Goal: Feedback & Contribution: Submit feedback/report problem

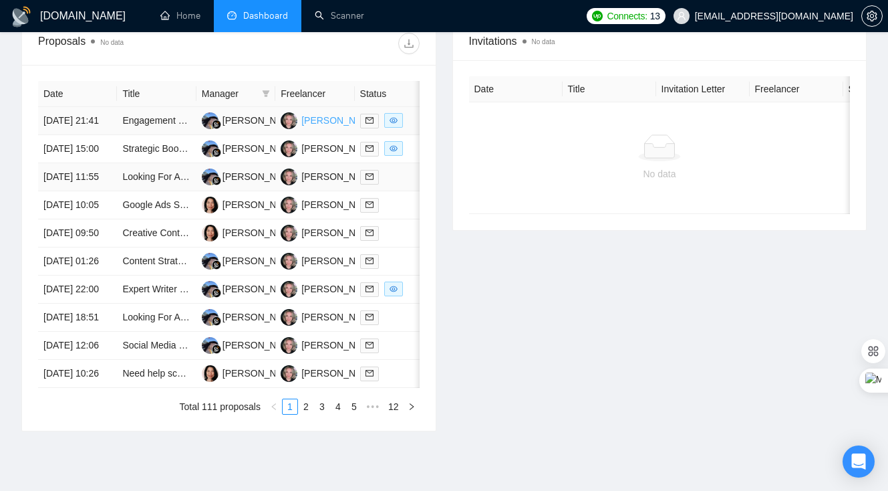
scroll to position [541, 0]
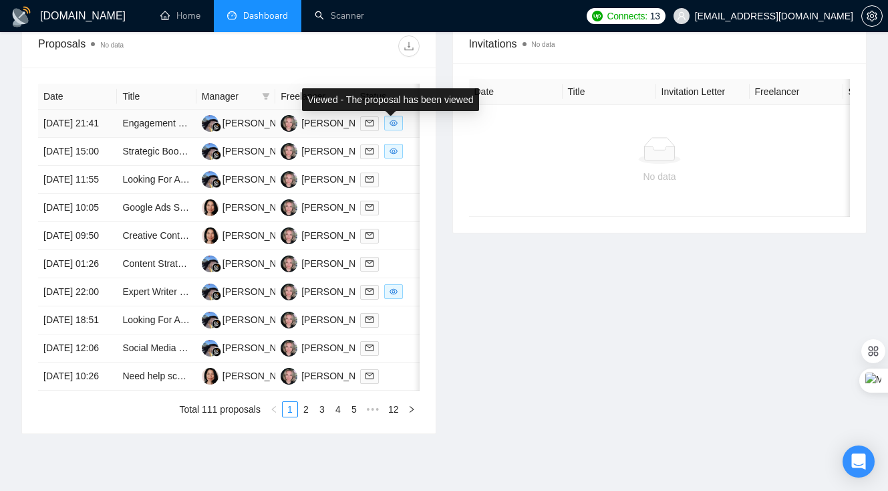
click at [390, 127] on icon "eye" at bounding box center [394, 123] width 8 height 8
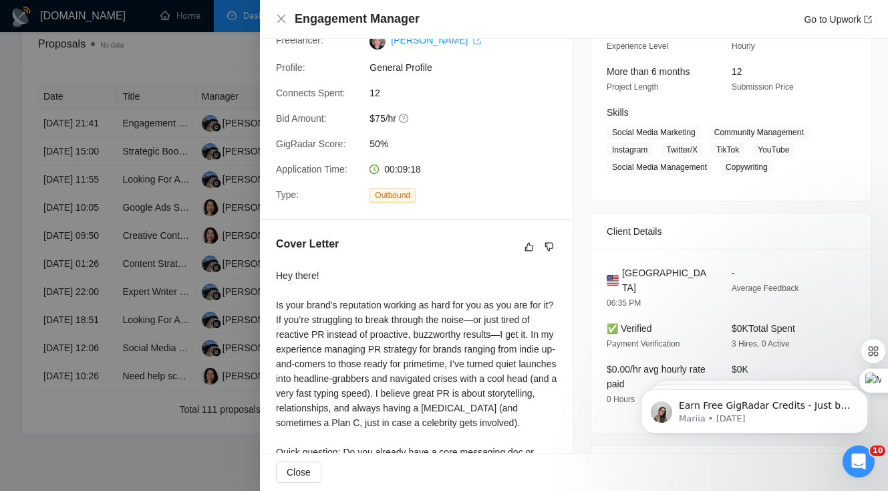
scroll to position [216, 0]
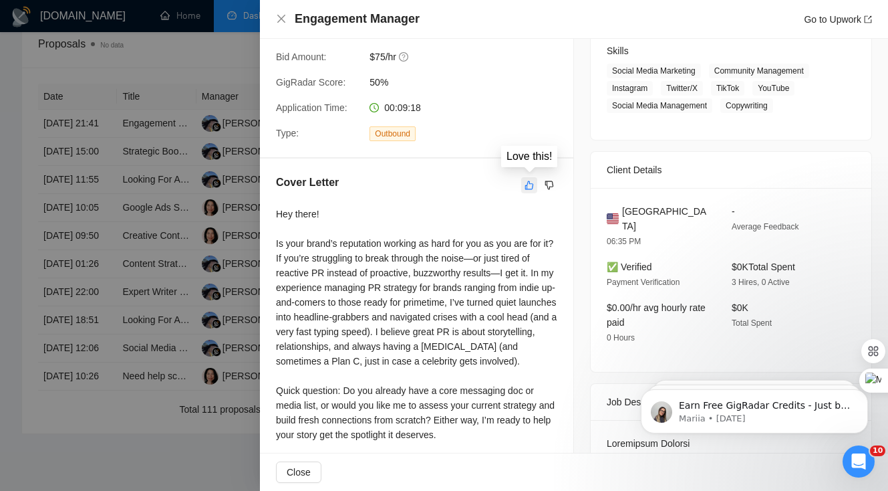
click at [528, 178] on button "button" at bounding box center [529, 185] width 16 height 16
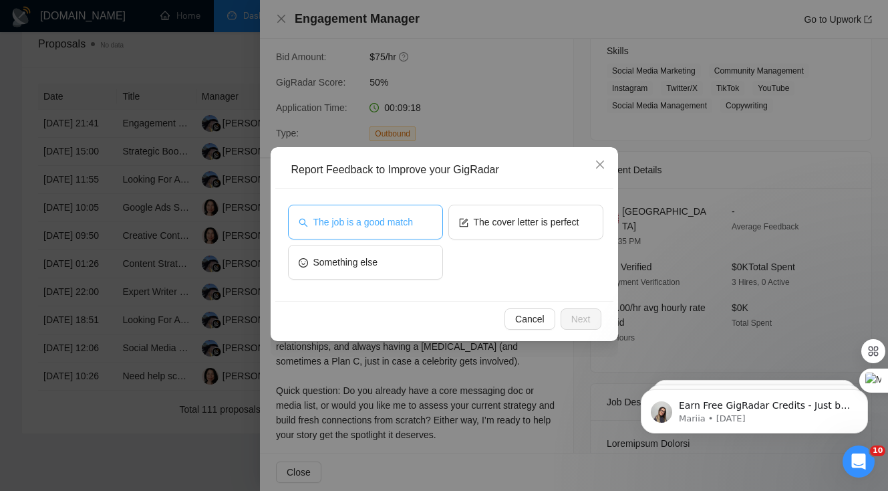
click at [390, 225] on span "The job is a good match" at bounding box center [363, 222] width 100 height 15
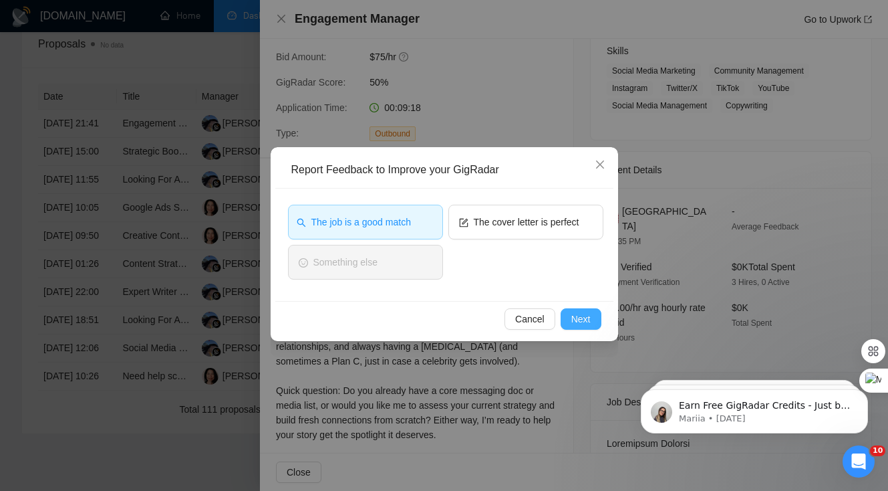
click at [584, 316] on span "Next" at bounding box center [581, 318] width 19 height 15
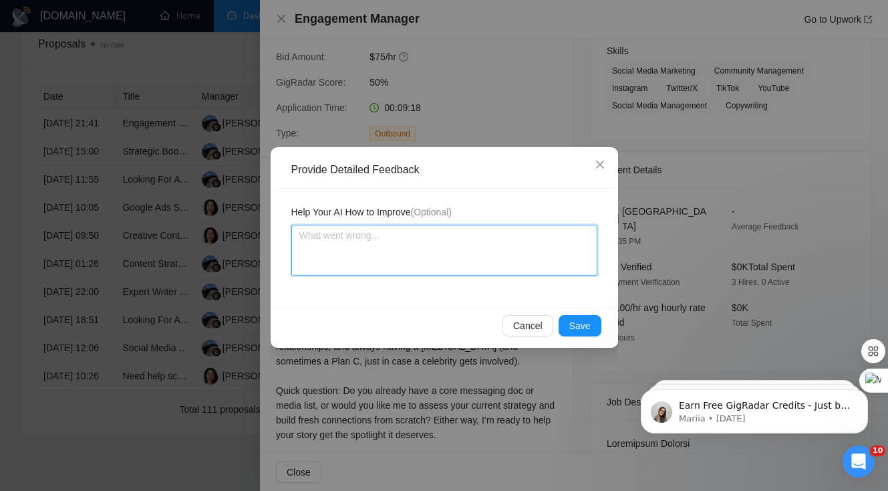
click at [523, 257] on textarea at bounding box center [444, 250] width 306 height 51
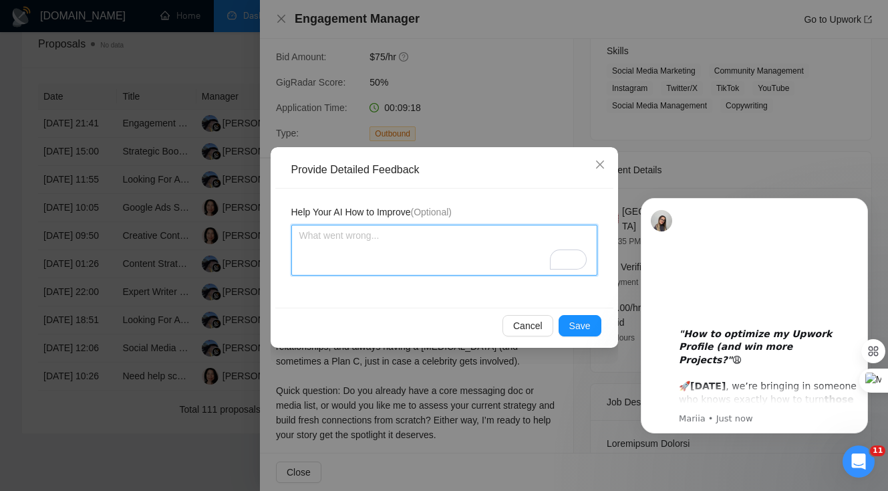
type textarea "G"
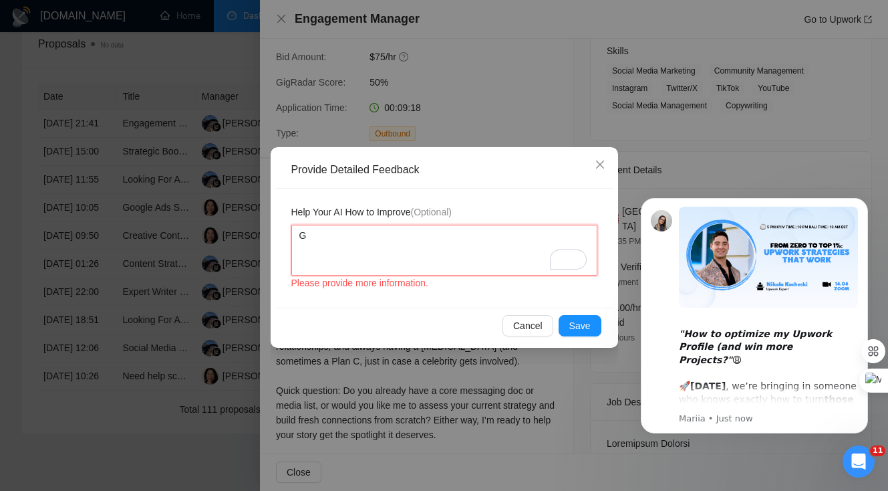
type textarea "Gr"
type textarea "Gre"
type textarea "Grea"
type textarea "Great"
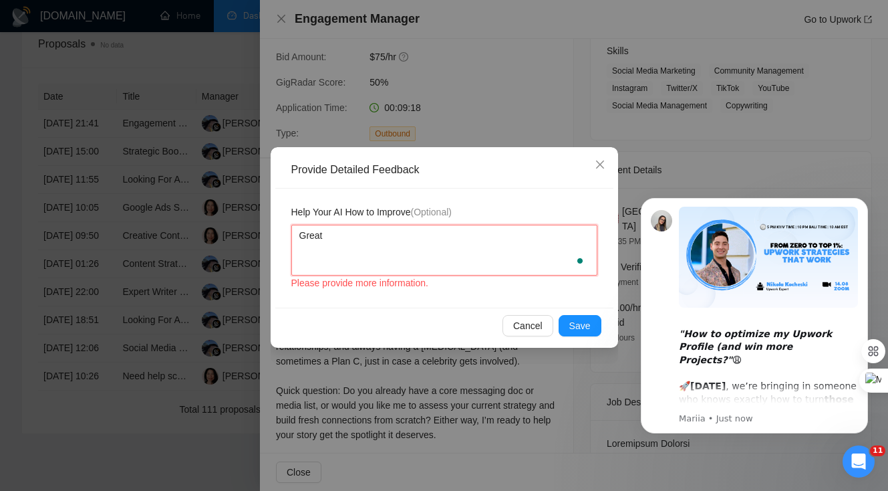
type textarea "Great w"
type textarea "Great wo"
type textarea "Great wor"
type textarea "Great work"
type textarea "Great work."
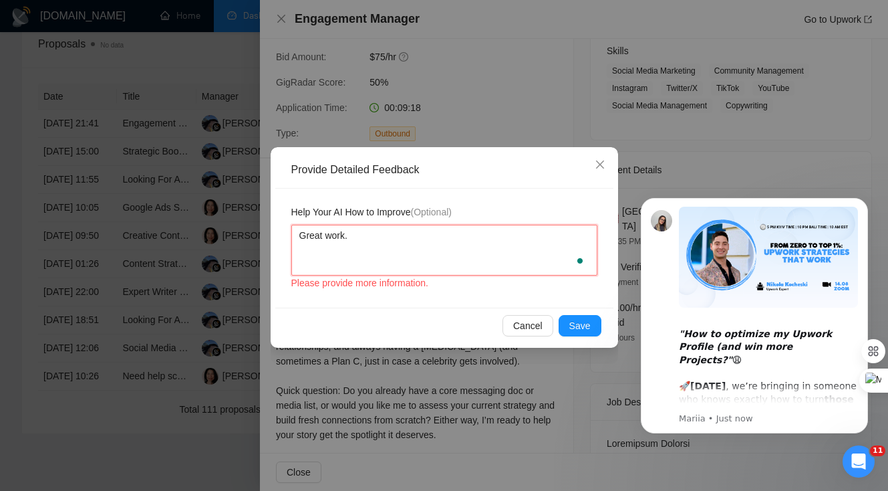
type textarea "Great work."
type textarea "Great work. B"
type textarea "Great work. But"
type textarea "Great work. But p"
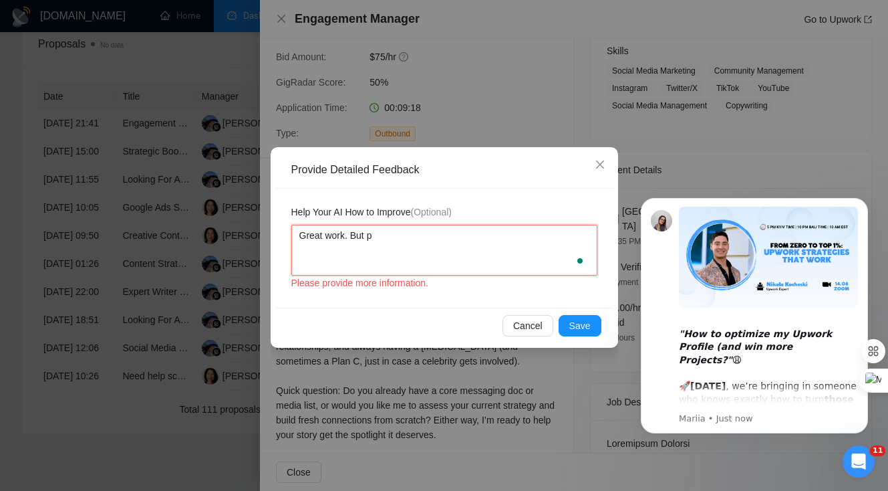
type textarea "Great work. But pl"
type textarea "Great work. But ple"
type textarea "Great work. But plea"
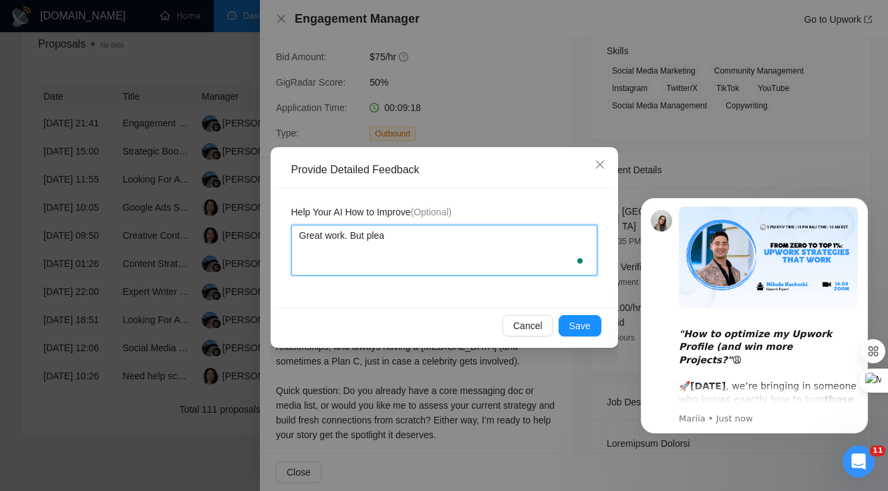
type textarea "Great work. But pleas"
type textarea "Great work. But please"
type textarea "Great work. But please r"
type textarea "Great work. But please re"
type textarea "Great work. But please rem"
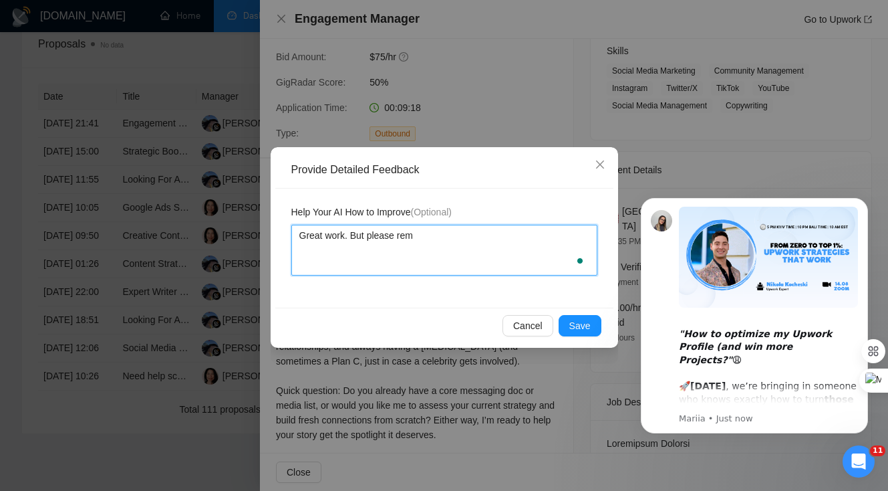
type textarea "Great work. But please rema"
type textarea "Great work. But please remai"
type textarea "Great work. But please remain"
type textarea "Great work. But please remain pr"
type textarea "Great work. But please remain pro"
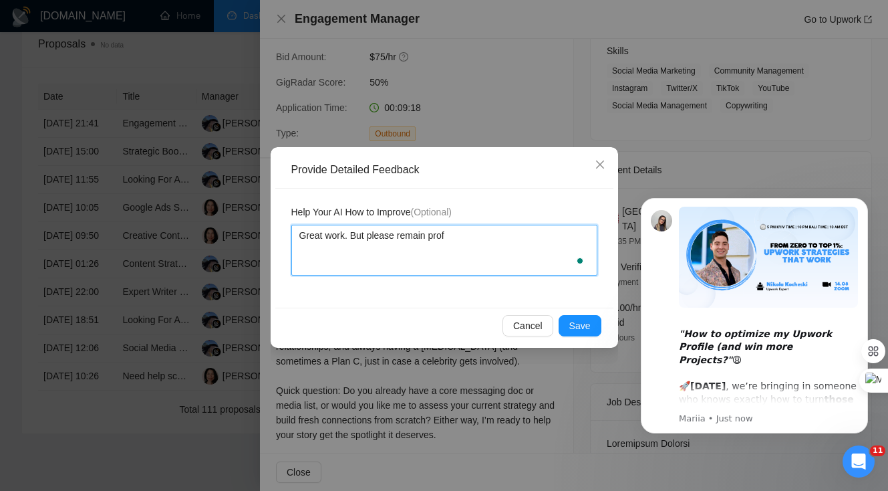
type textarea "Great work. But please remain profe"
type textarea "Great work. But please remain profes"
type textarea "Great work. But please remain profess"
type textarea "Great work. But please remain professi"
type textarea "Great work. But please remain professio"
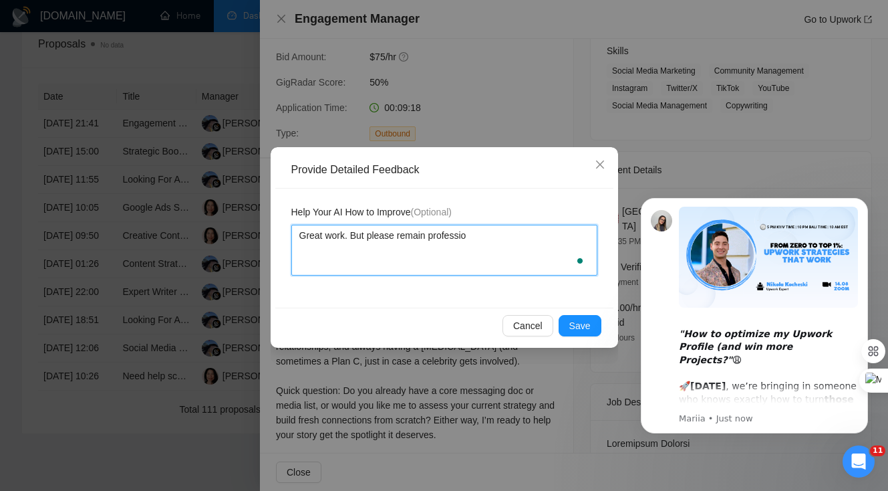
type textarea "Great work. But please remain profession"
type textarea "Great work. But please remain professiona"
type textarea "Great work. But please remain professional"
type textarea "Great work. But please remain professional."
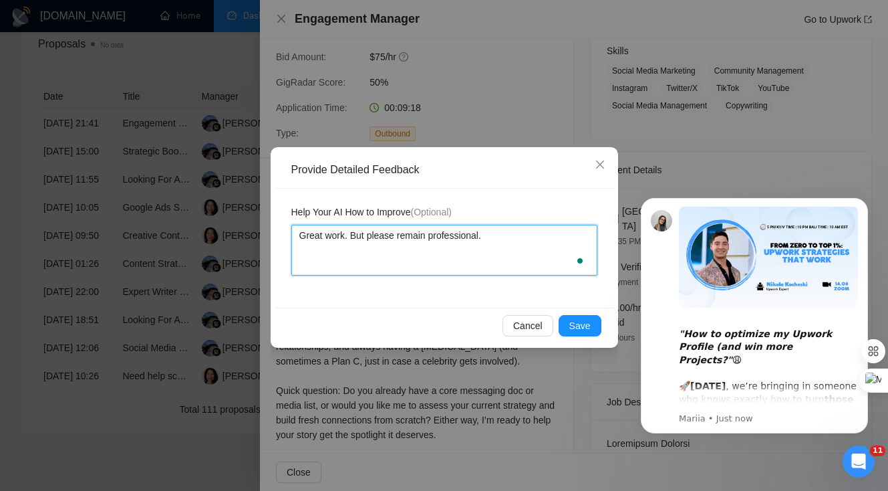
type textarea "Great work. But please remain professional. P"
type textarea "Great work. But please remain professional. Ph"
type textarea "Great work. But please remain professional. Phr"
type textarea "Great work. But please remain professional. [GEOGRAPHIC_DATA]"
type textarea "Great work. But please remain professional. Phras"
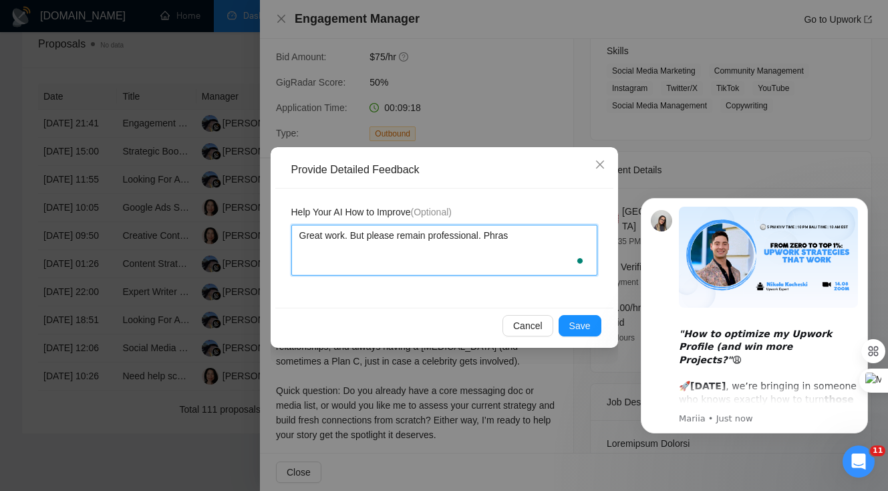
type textarea "Great work. But please remain professional. Phrase"
type textarea "Great work. But please remain professional. Phrases"
type textarea "Great work. But please remain professional. Phrases l"
type textarea "Great work. But please remain professional. Phrases lik"
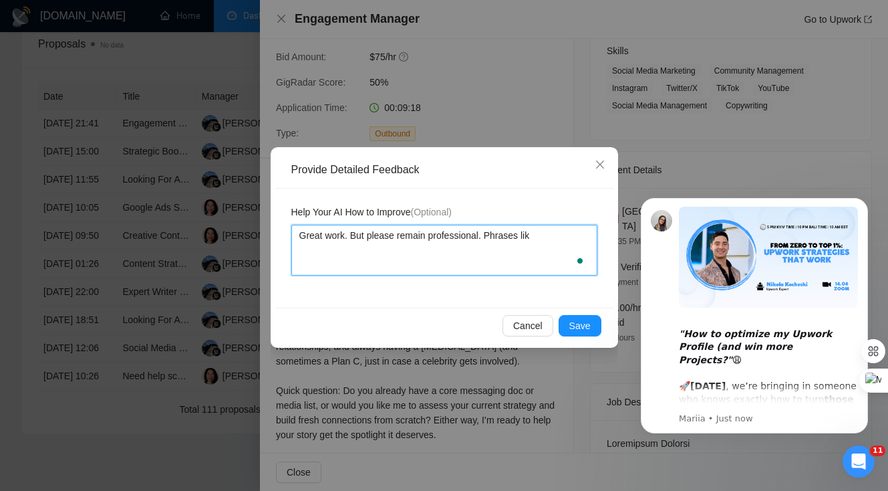
type textarea "Great work. But please remain professional. Phrases like"
type textarea "Great work. But please remain professional. Phrases like '"
type textarea "Great work. But please remain professional. Phrases like 'C"
type textarea "Great work. But please remain professional. Phrases like 'Ca"
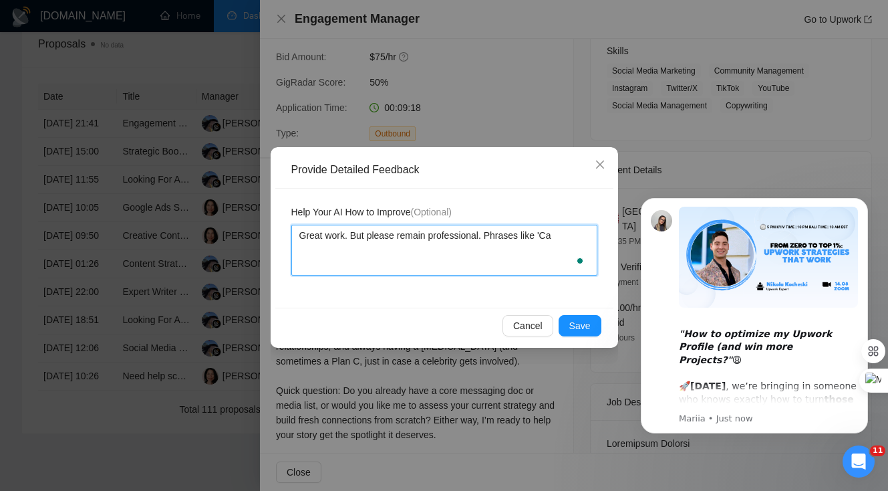
type textarea "Great work. But please remain professional. Phrases like 'Cat"
type textarea "Great work. But please remain professional. Phrases like 'Catc"
type textarea "Great work. But please remain professional. Phrases like 'Catch"
type textarea "Great work. But please remain professional. Phrases like 'Catch y"
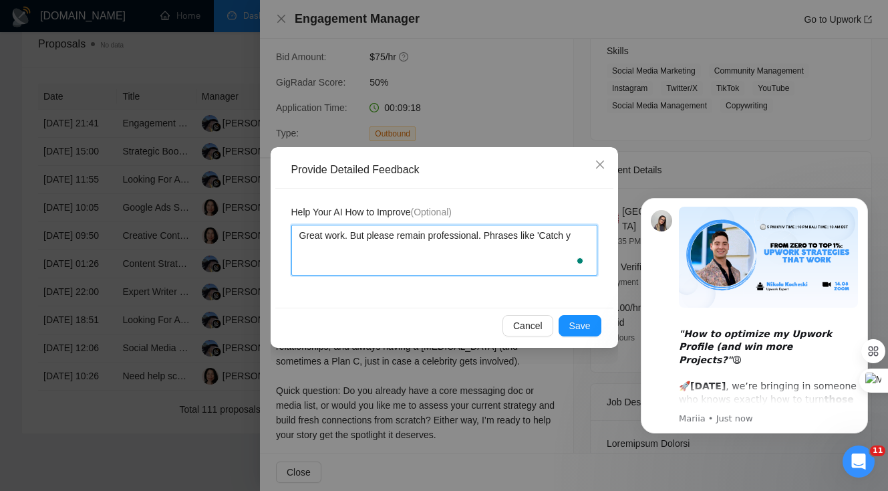
type textarea "Great work. But please remain professional. Phrases like 'Catch yo"
type textarea "Great work. But please remain professional. Phrases like 'Catch you"
type textarea "Great work. But please remain professional. Phrases like 'Catch you o"
type textarea "Great work. But please remain professional. Phrases like 'Catch you on"
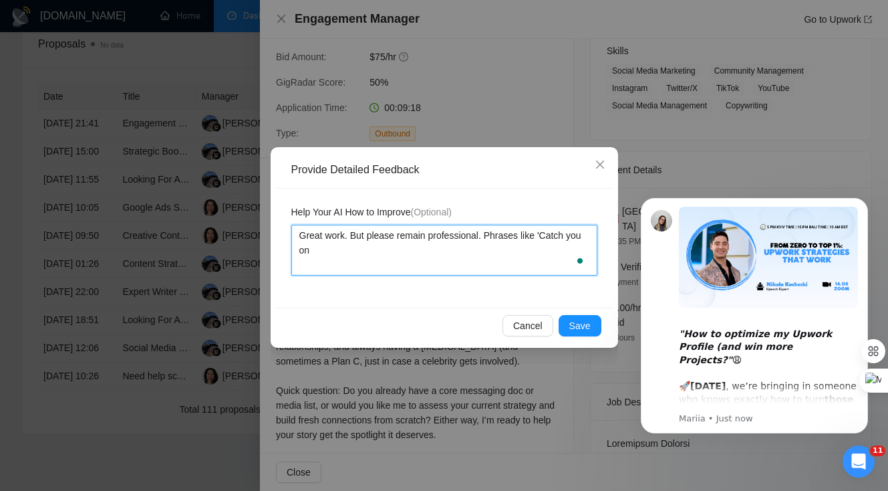
type textarea "Great work. But please remain professional. Phrases like 'Catch you on"
type textarea "Great work. But please remain professional. Phrases like 'Catch you on t"
type textarea "Great work. But please remain professional. Phrases like 'Catch you on th"
type textarea "Great work. But please remain professional. Phrases like 'Catch you on the"
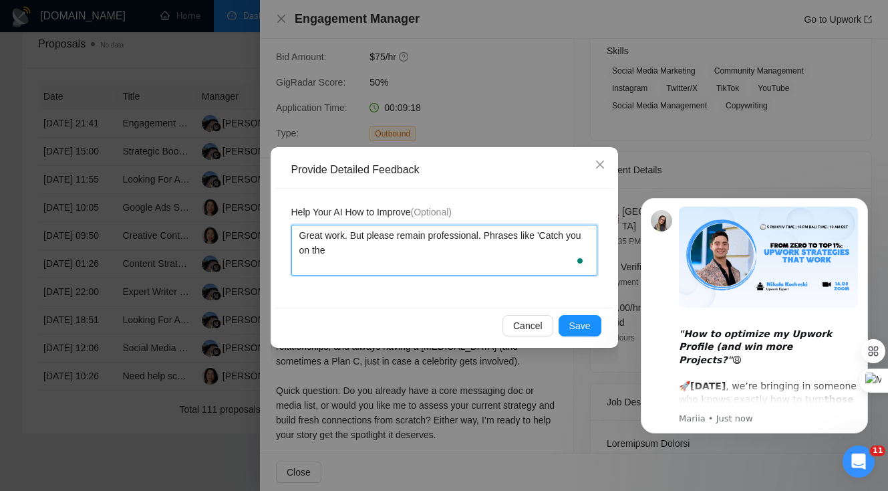
type textarea "Great work. But please remain professional. Phrases like 'Catch you on the f"
type textarea "Great work. But please remain professional. Phrases like 'Catch you on the fl"
type textarea "Great work. But please remain professional. Phrases like 'Catch you on the fli"
type textarea "Great work. But please remain professional. Phrases like 'Catch you on the flip"
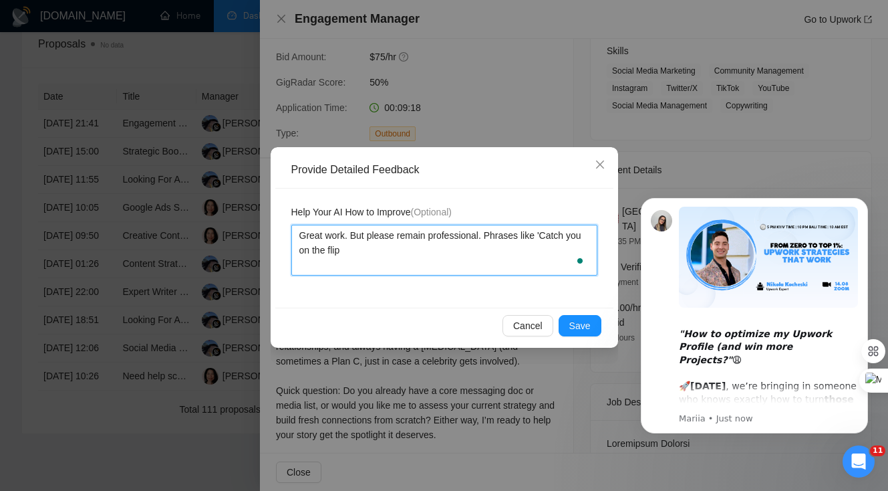
type textarea "Great work. But please remain professional. Phrases like 'Catch you on the flip…"
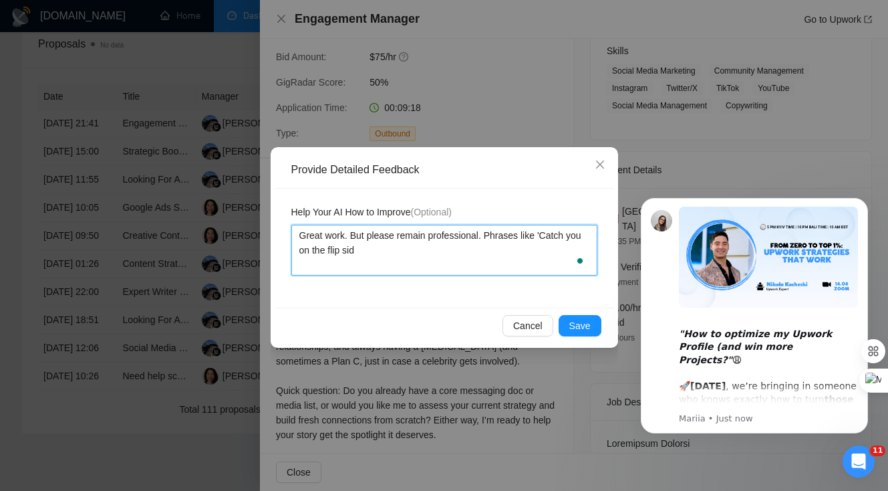
type textarea "Great work. But please remain professional. Phrases like 'Catch you on the flip…"
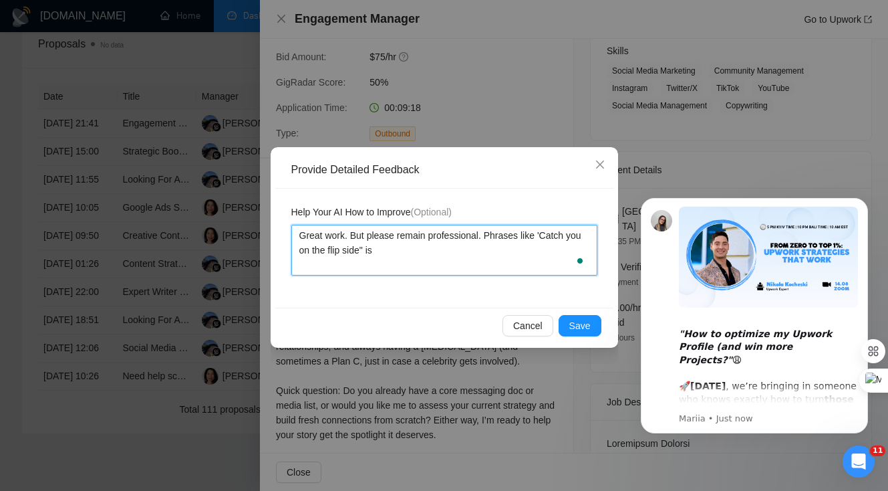
type textarea "Great work. But please remain professional. Phrases like 'Catch you on the flip…"
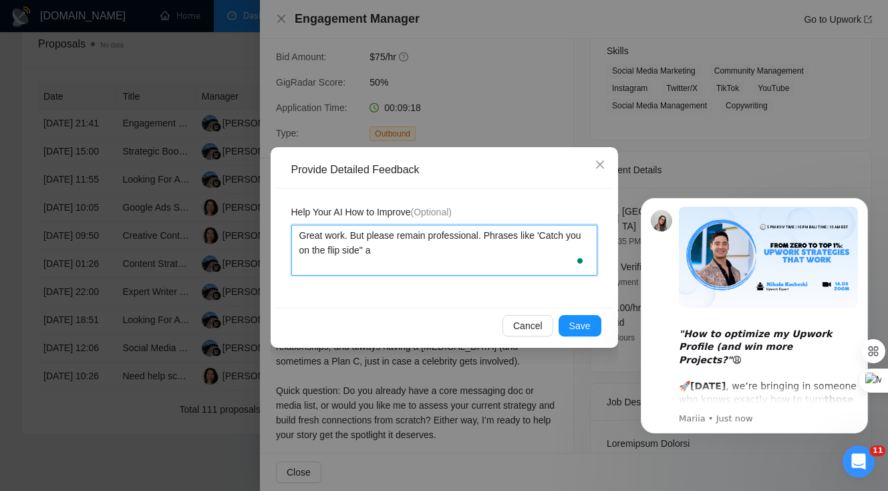
type textarea "Great work. But please remain professional. Phrases like 'Catch you on the flip…"
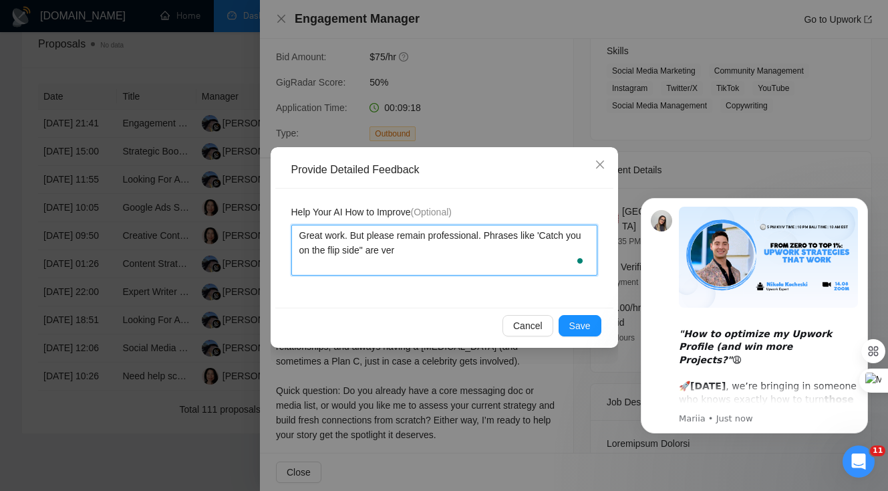
type textarea "Great work. But please remain professional. Phrases like 'Catch you on the flip…"
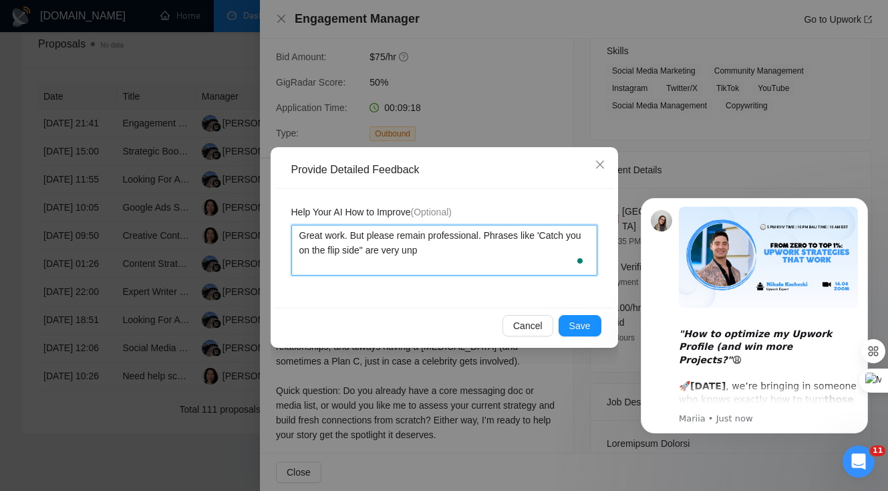
type textarea "Great work. But please remain professional. Phrases like 'Catch you on the flip…"
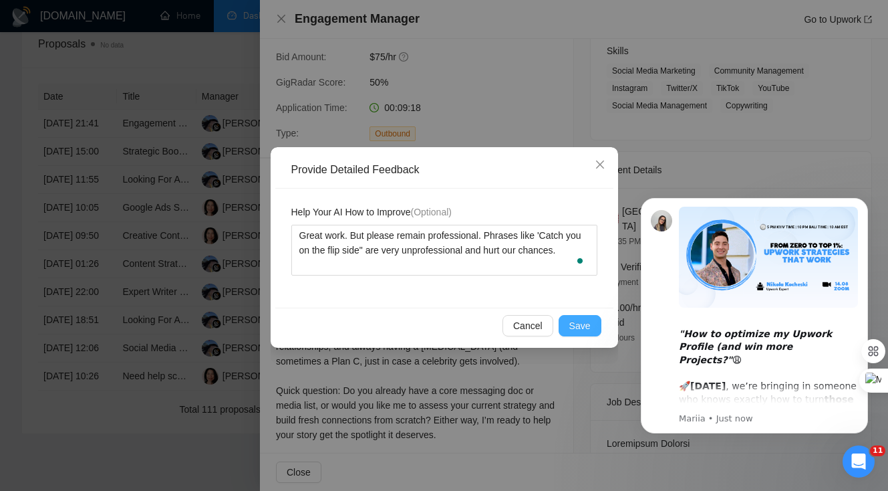
click at [597, 318] on button "Save" at bounding box center [580, 325] width 43 height 21
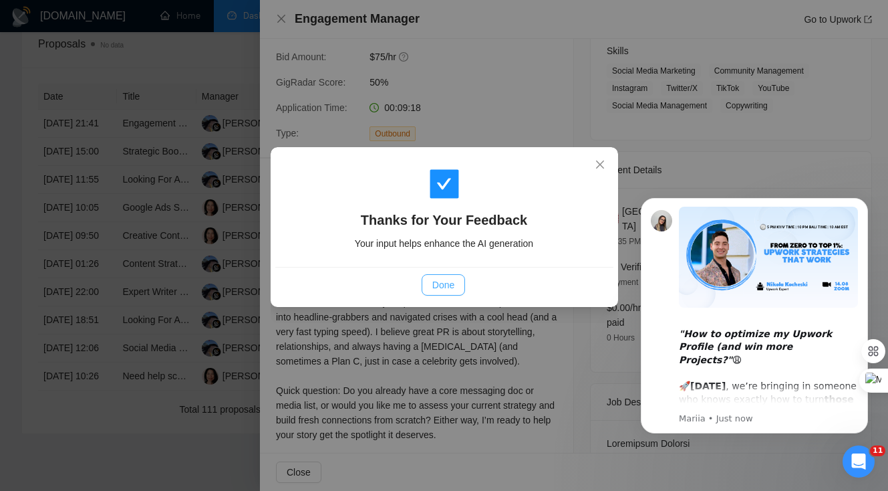
click at [438, 287] on span "Done" at bounding box center [443, 284] width 22 height 15
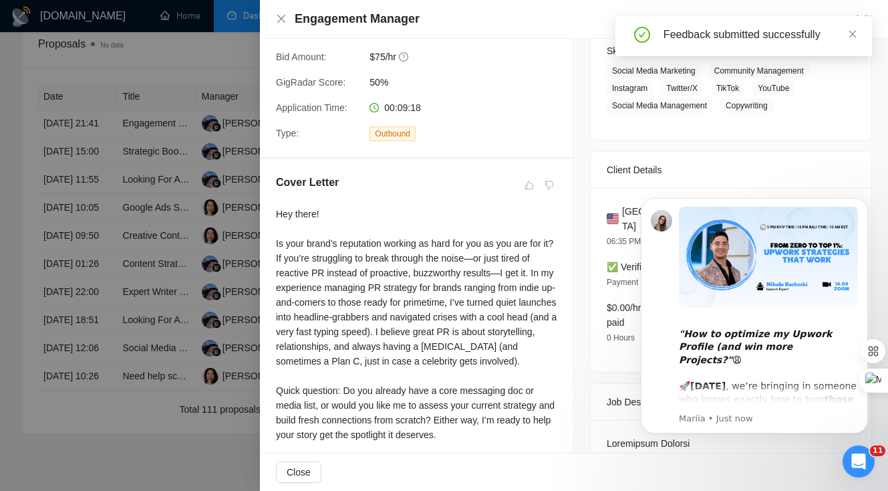
click at [197, 290] on div at bounding box center [444, 245] width 888 height 491
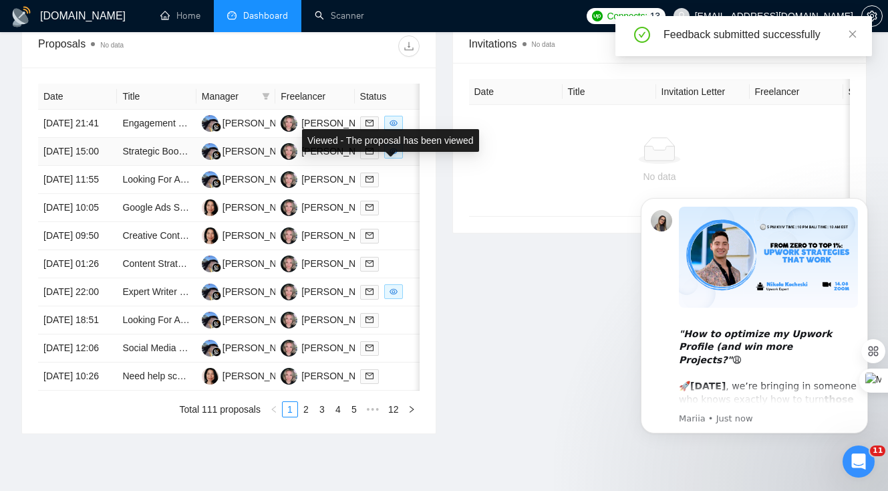
click at [394, 154] on icon "eye" at bounding box center [394, 151] width 8 height 6
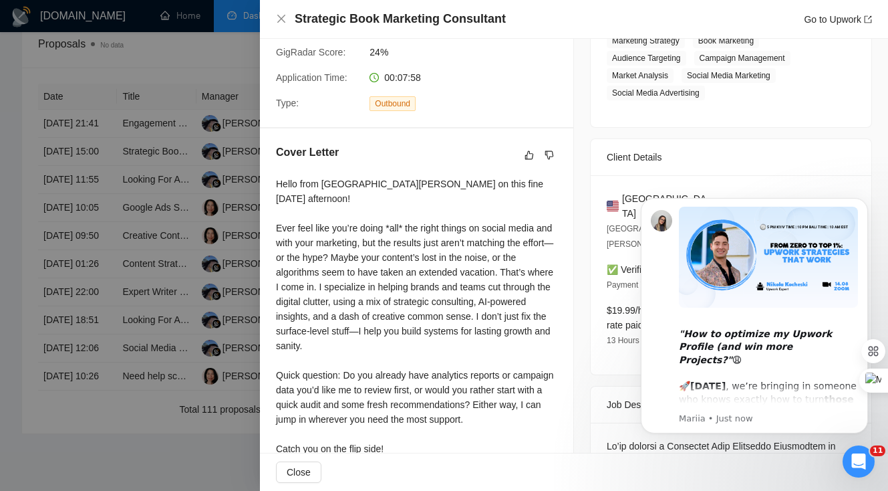
scroll to position [249, 0]
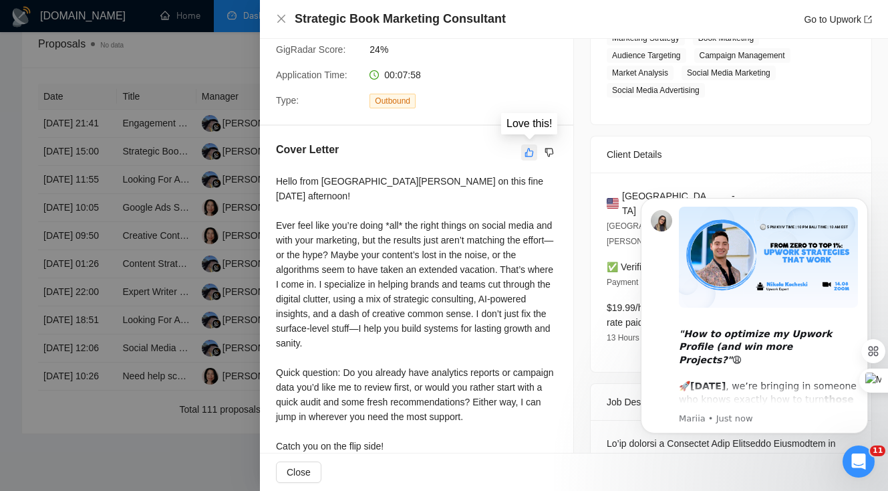
click at [531, 150] on icon "like" at bounding box center [529, 152] width 9 height 11
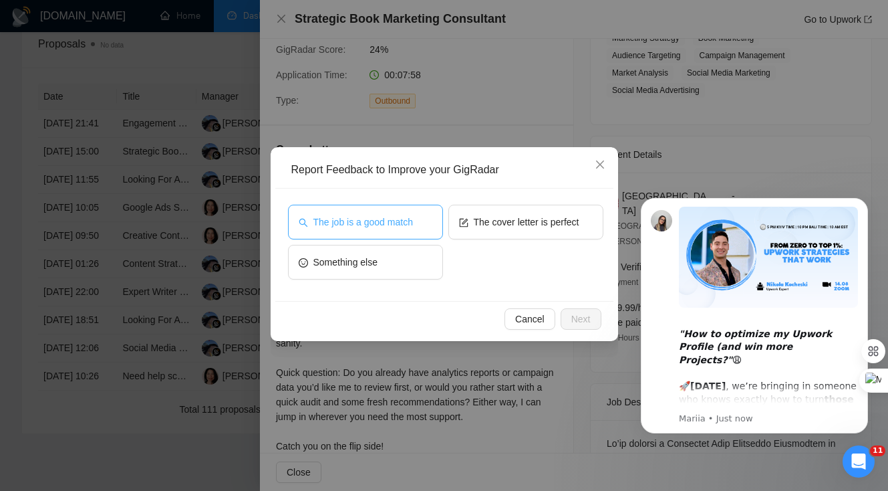
click at [406, 230] on button "The job is a good match" at bounding box center [365, 222] width 155 height 35
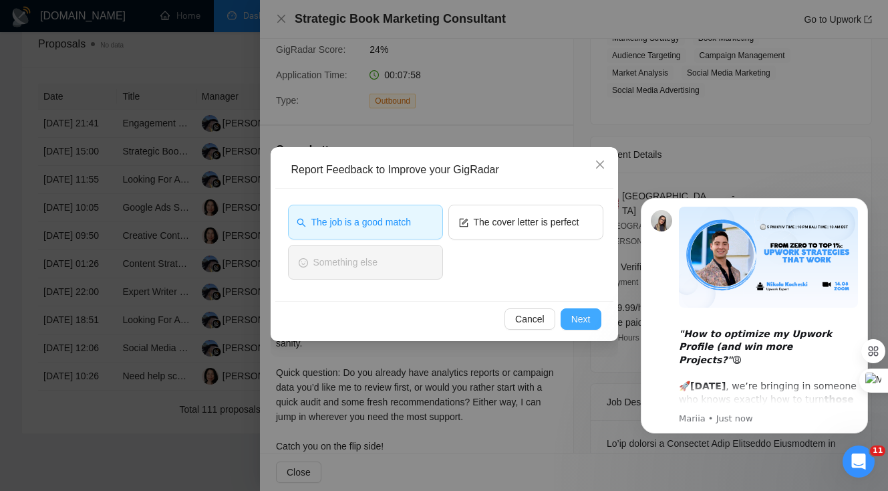
click at [578, 315] on span "Next" at bounding box center [581, 318] width 19 height 15
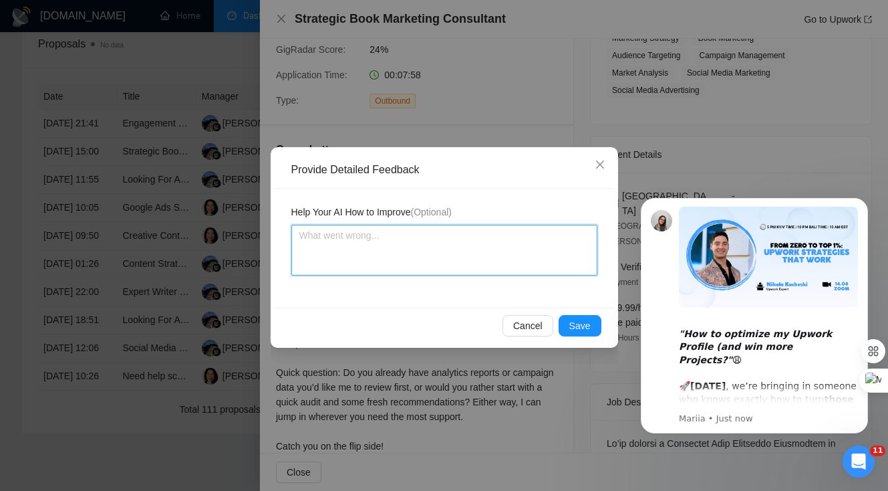
click at [450, 242] on textarea at bounding box center [444, 250] width 306 height 51
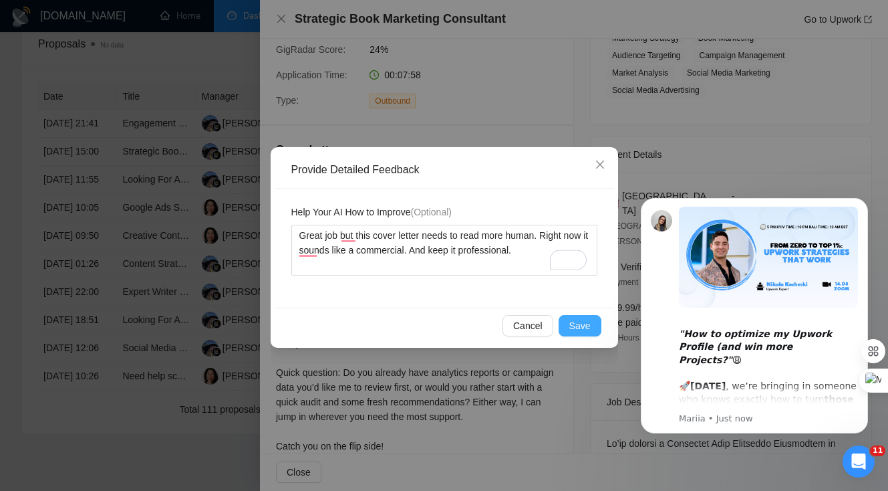
click at [588, 320] on span "Save" at bounding box center [580, 325] width 21 height 15
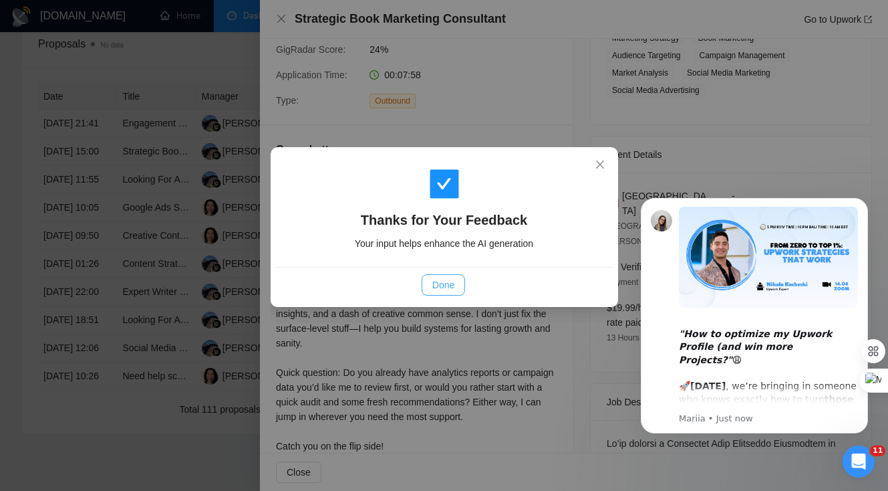
click at [453, 277] on button "Done" at bounding box center [443, 284] width 43 height 21
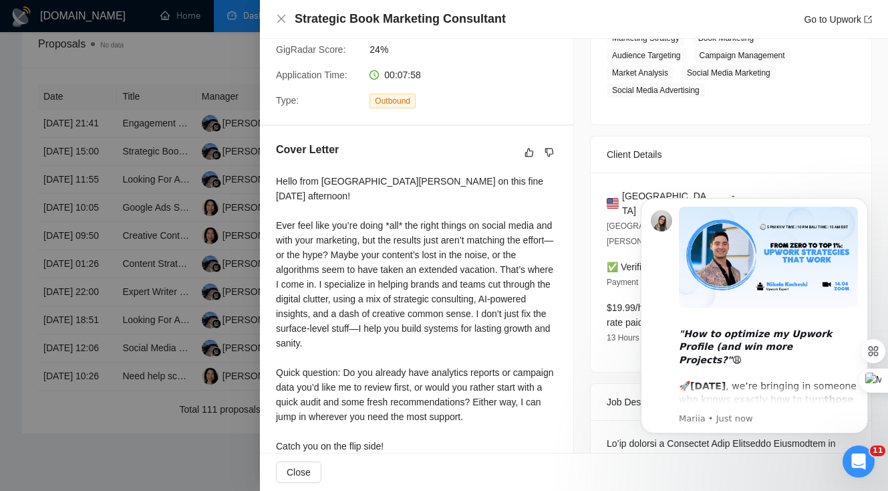
click at [227, 313] on div at bounding box center [444, 245] width 888 height 491
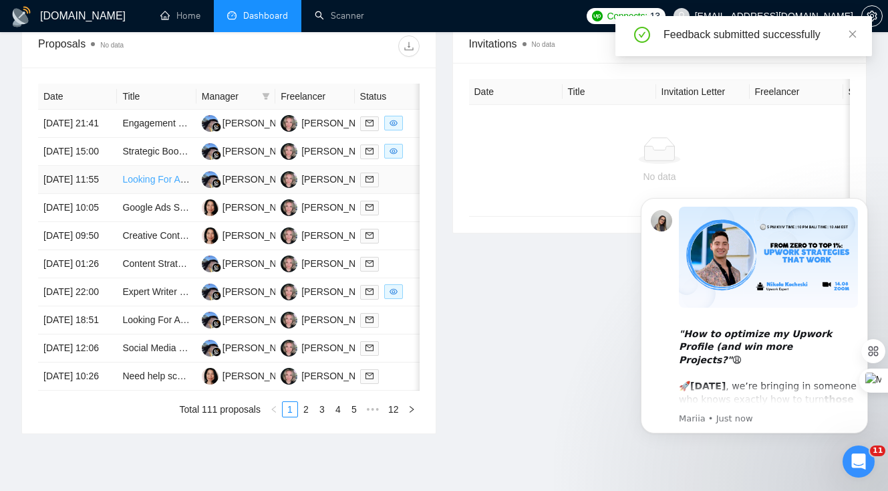
click at [162, 184] on link "Looking For An Experienced YouTube Script Writer For A Why It Sucks channel" at bounding box center [286, 179] width 328 height 11
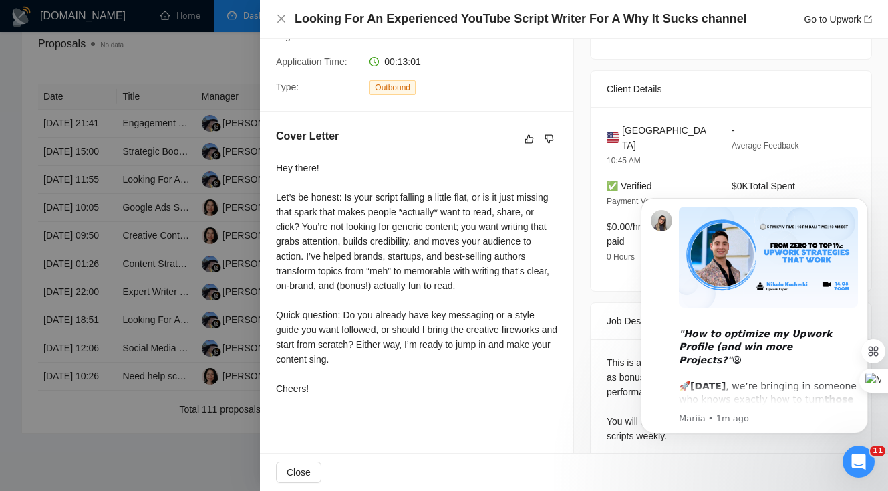
scroll to position [258, 0]
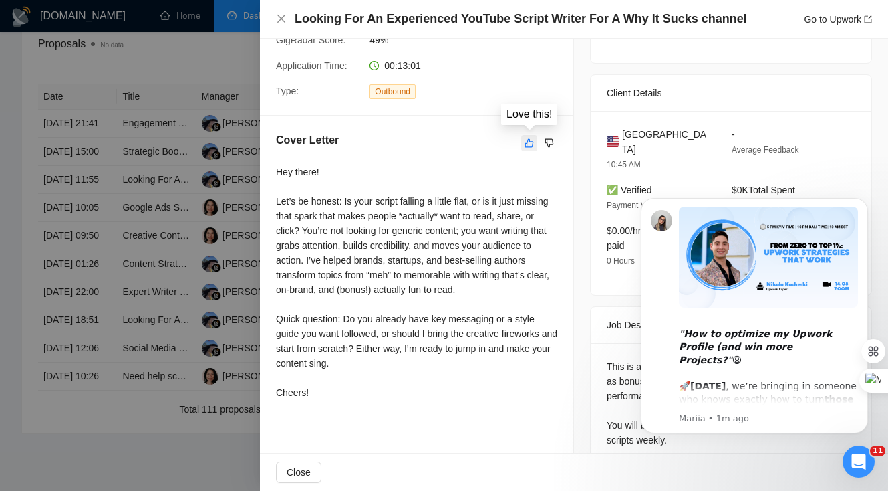
click at [527, 142] on icon "like" at bounding box center [529, 143] width 9 height 11
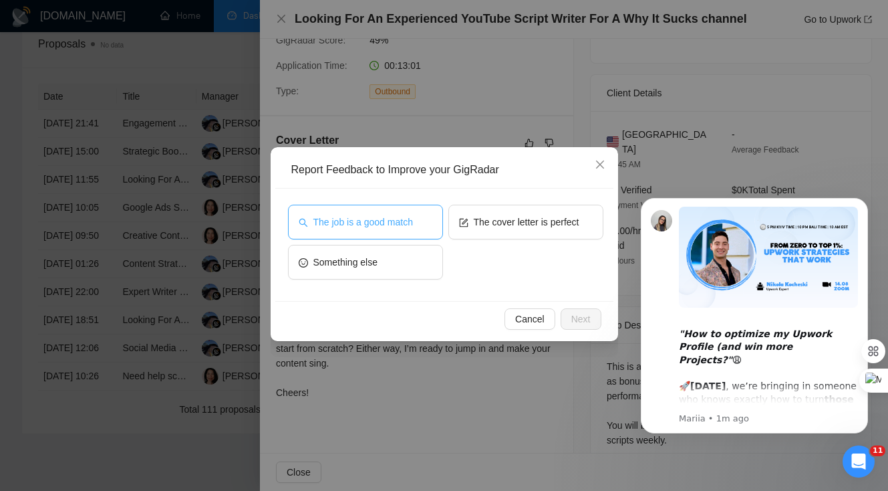
click at [396, 230] on button "The job is a good match" at bounding box center [365, 222] width 155 height 35
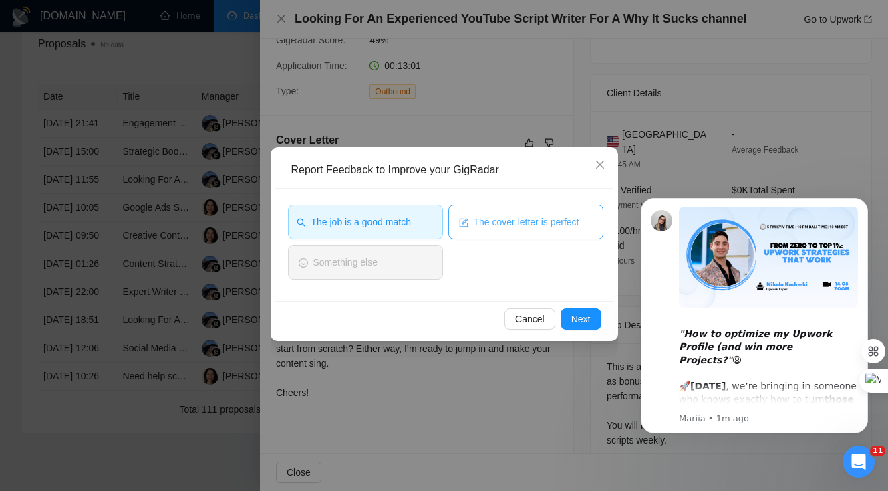
click at [490, 229] on button "The cover letter is perfect" at bounding box center [526, 222] width 155 height 35
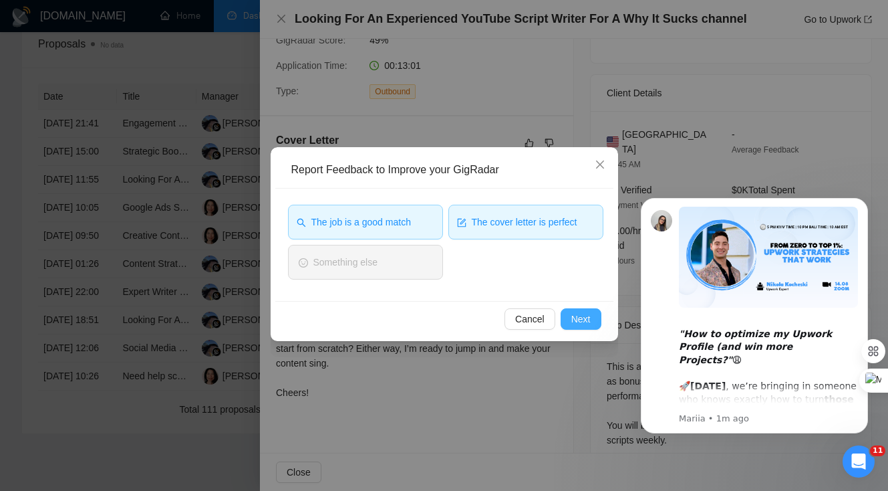
click at [588, 314] on span "Next" at bounding box center [581, 318] width 19 height 15
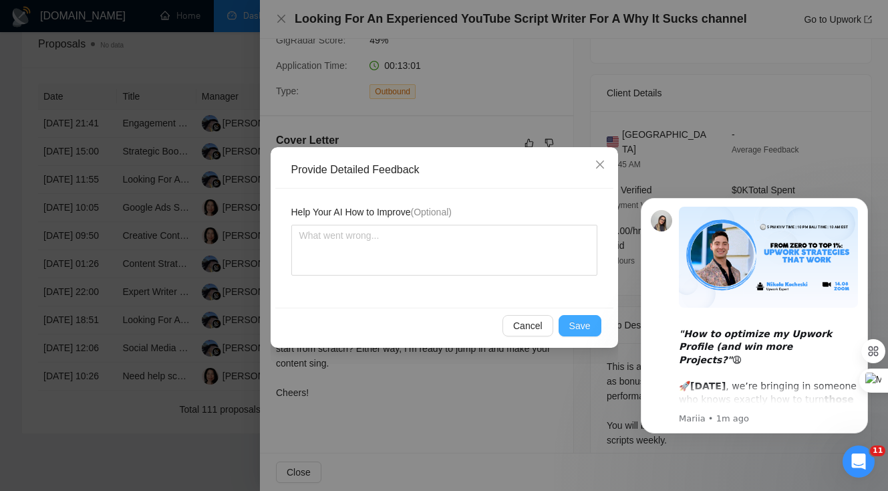
click at [580, 325] on span "Save" at bounding box center [580, 325] width 21 height 15
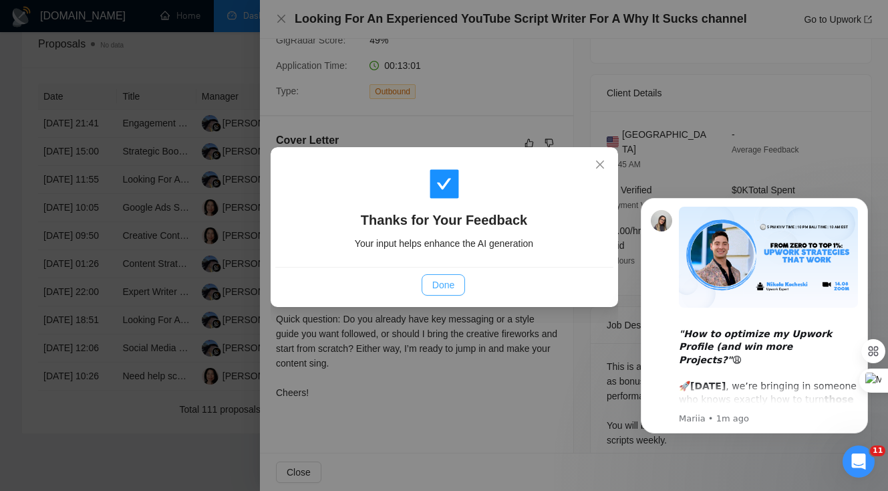
click at [454, 286] on span "Done" at bounding box center [443, 284] width 22 height 15
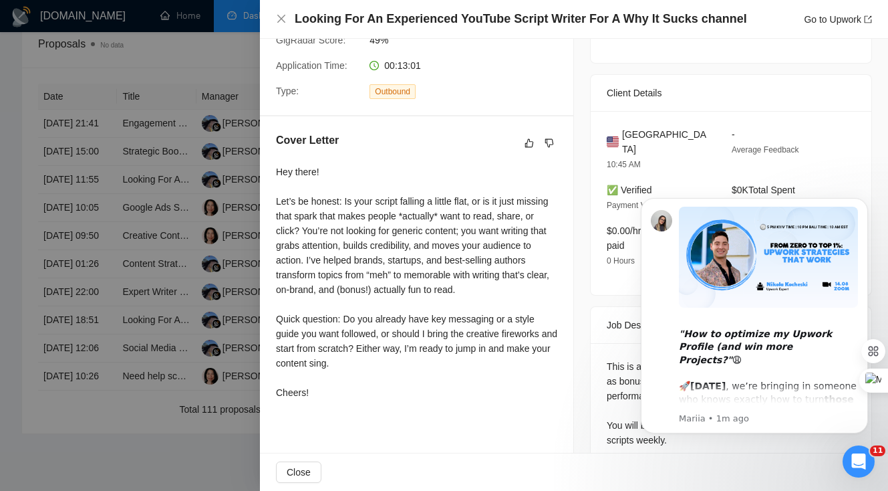
click at [158, 301] on div at bounding box center [444, 245] width 888 height 491
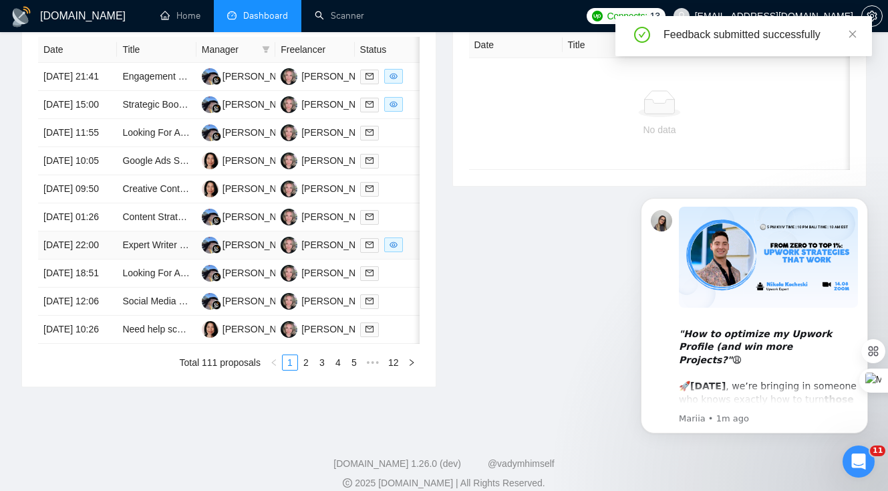
scroll to position [590, 0]
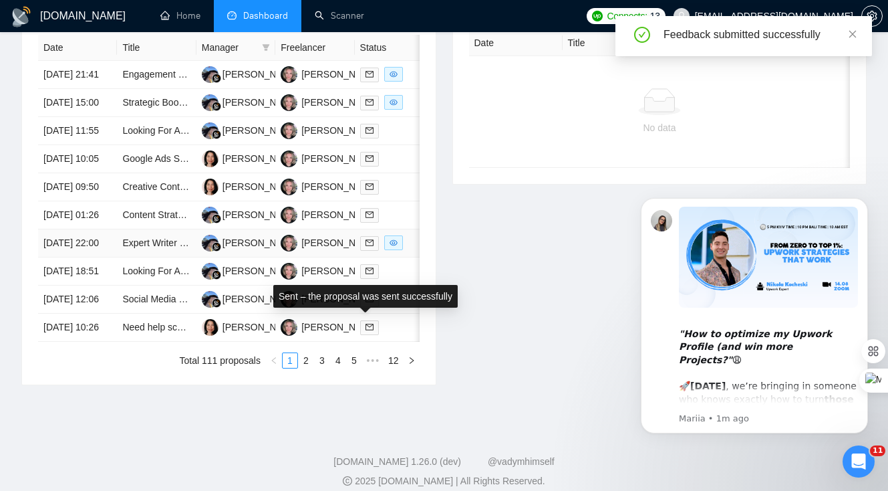
click at [368, 285] on div "Sent – the proposal was sent successfully" at bounding box center [365, 296] width 184 height 23
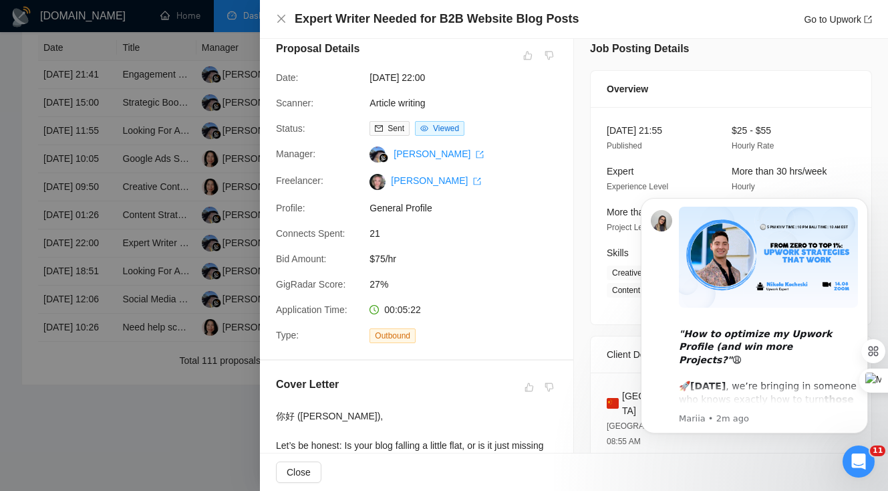
scroll to position [0, 0]
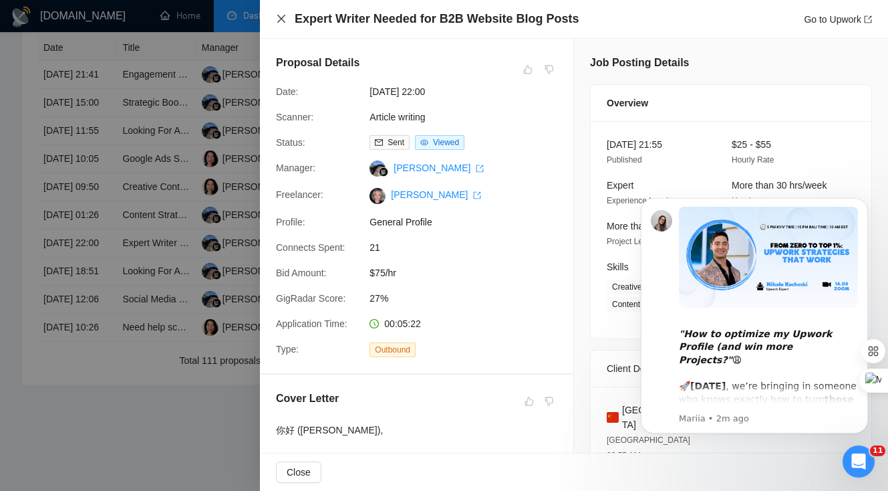
click at [282, 23] on icon "close" at bounding box center [281, 18] width 11 height 11
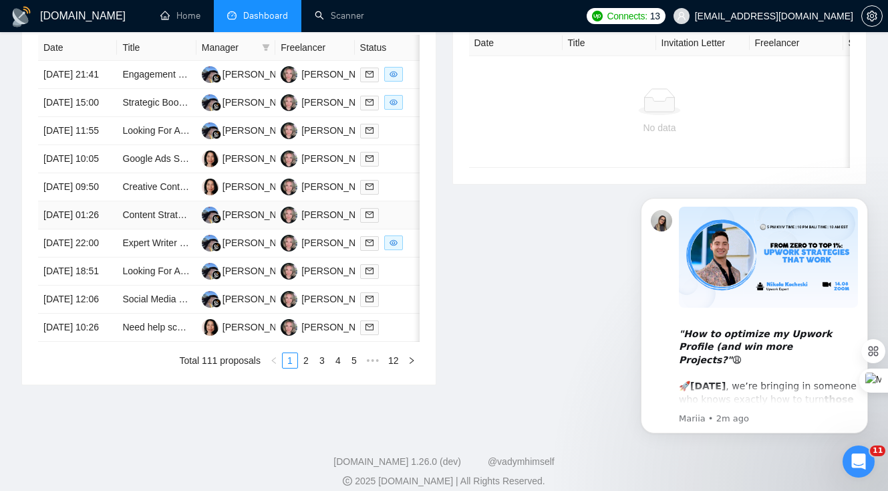
click at [368, 219] on icon "mail" at bounding box center [370, 215] width 8 height 8
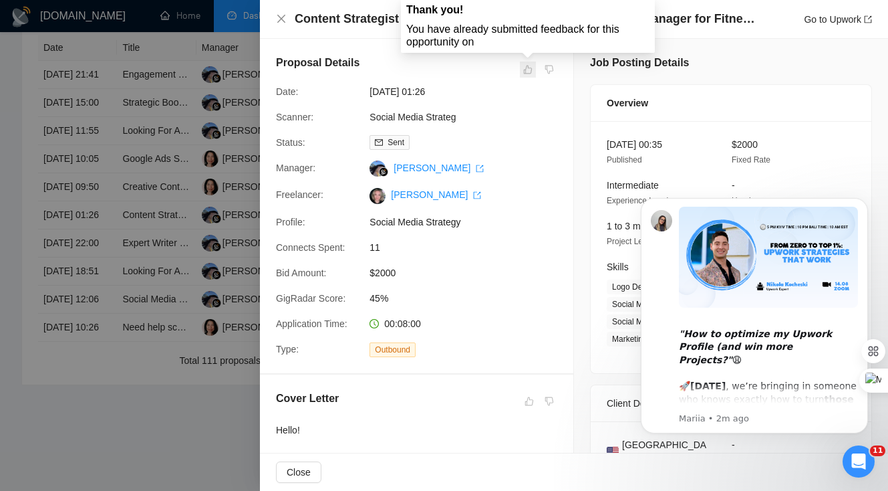
click at [531, 70] on span at bounding box center [528, 69] width 16 height 16
click at [527, 70] on span at bounding box center [528, 69] width 16 height 16
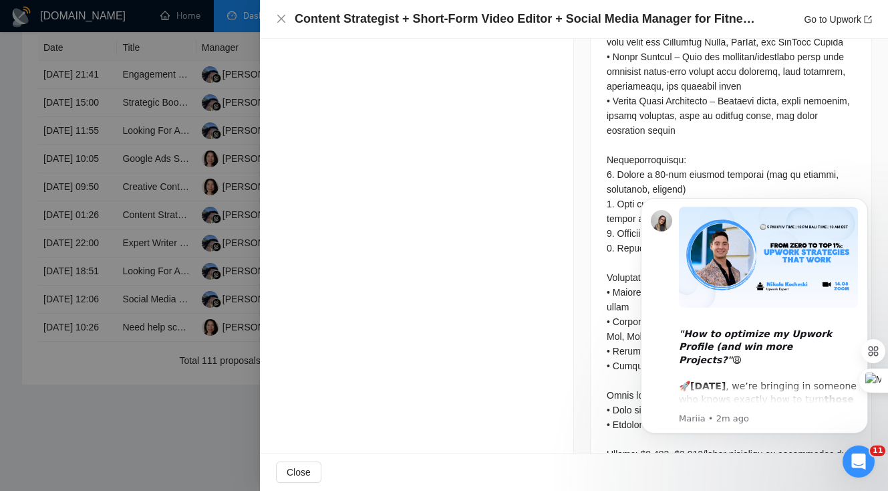
scroll to position [811, 0]
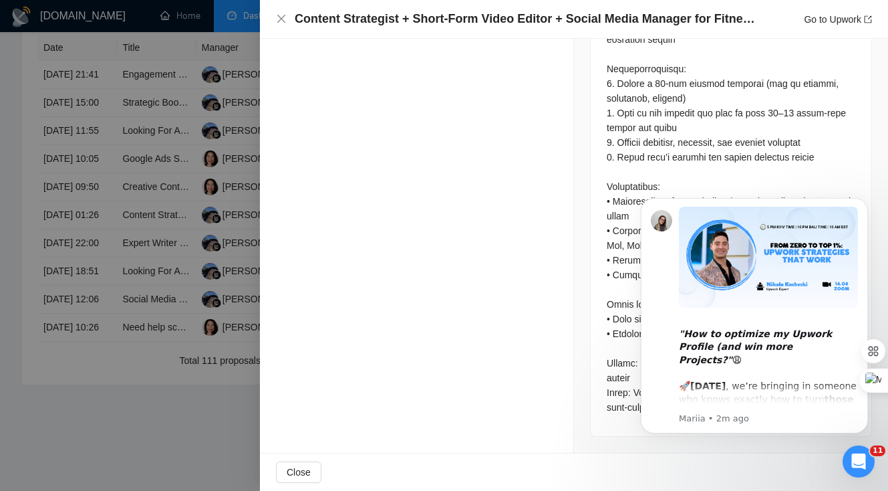
click at [205, 188] on div at bounding box center [444, 245] width 888 height 491
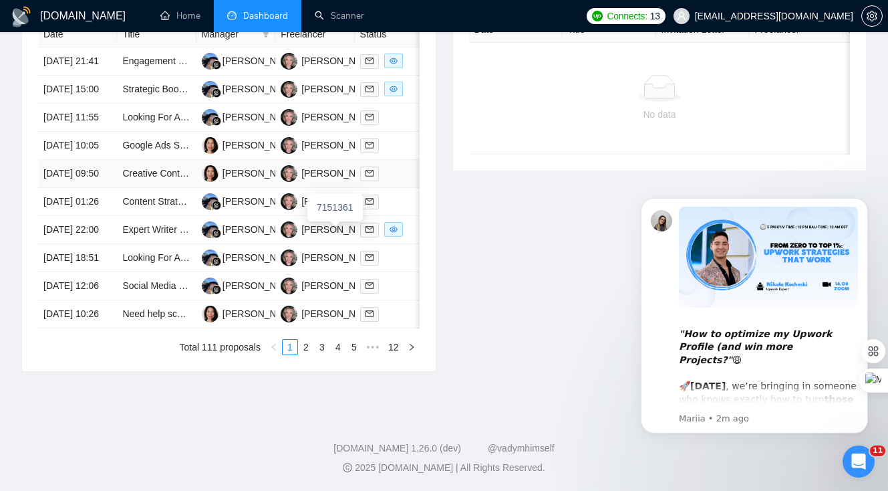
scroll to position [659, 0]
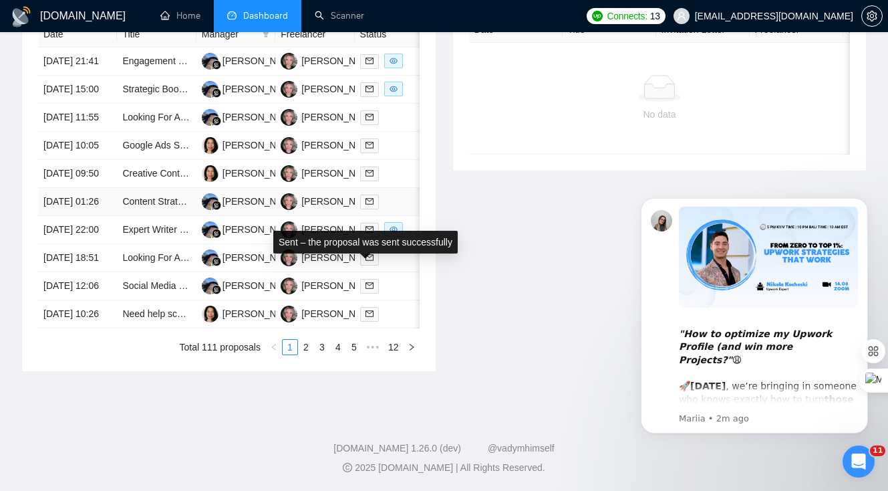
click at [364, 209] on span at bounding box center [369, 202] width 19 height 15
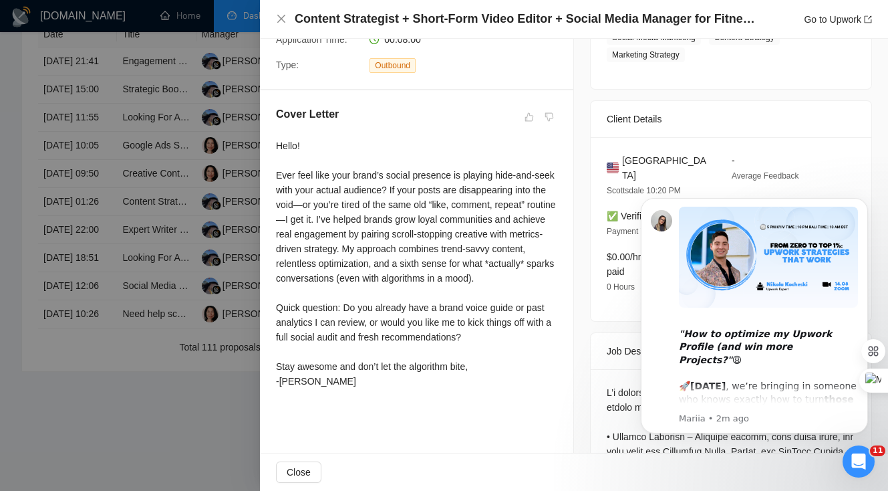
scroll to position [297, 0]
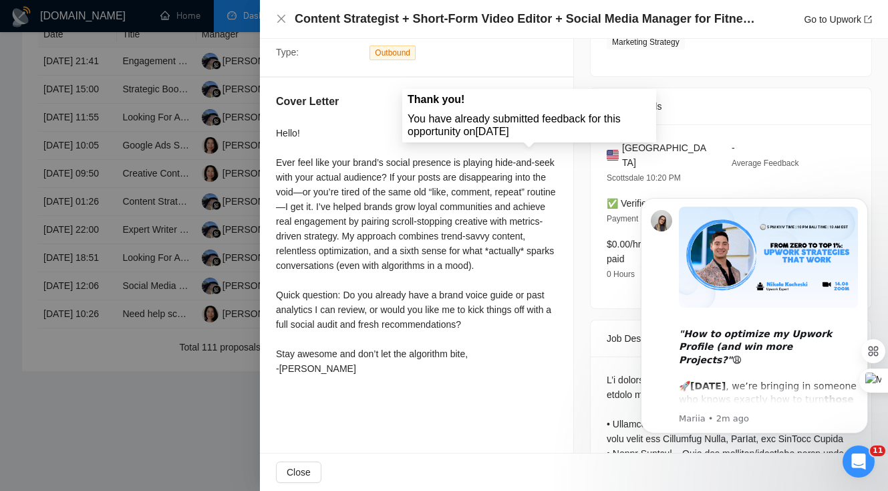
click at [527, 108] on span at bounding box center [529, 104] width 16 height 16
click at [527, 102] on span at bounding box center [529, 104] width 16 height 16
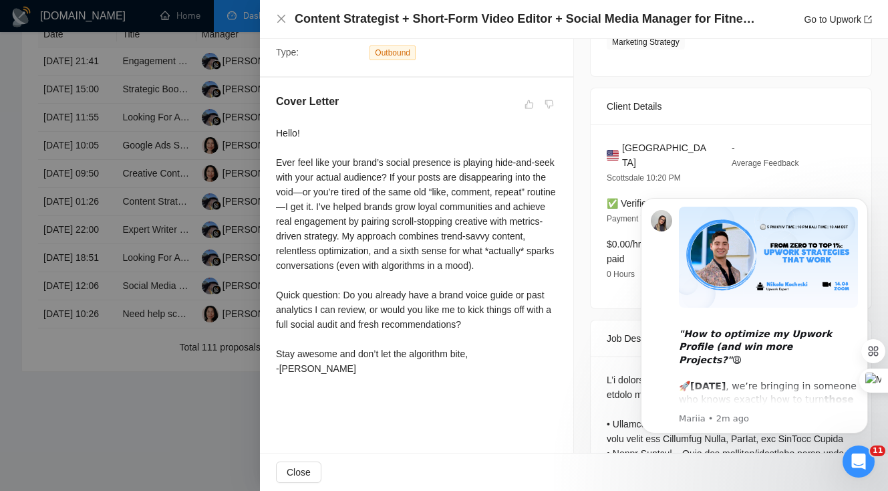
click at [233, 221] on div at bounding box center [444, 245] width 888 height 491
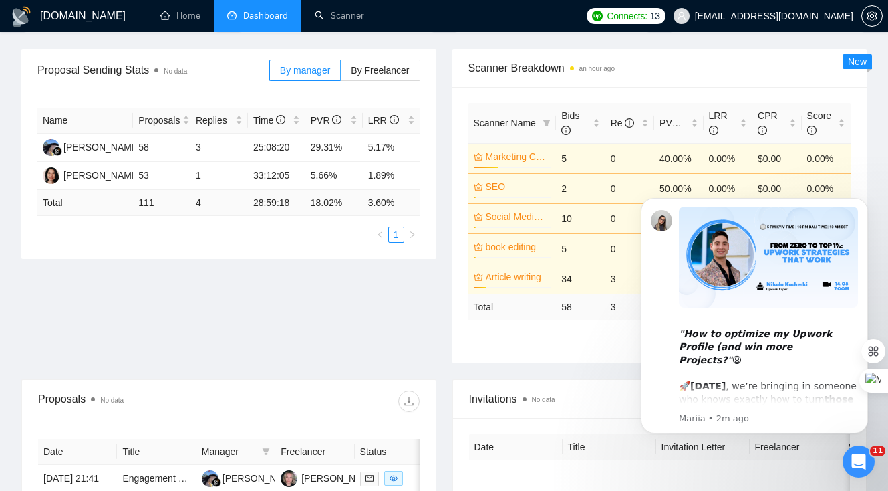
scroll to position [0, 0]
